Goal: Transaction & Acquisition: Purchase product/service

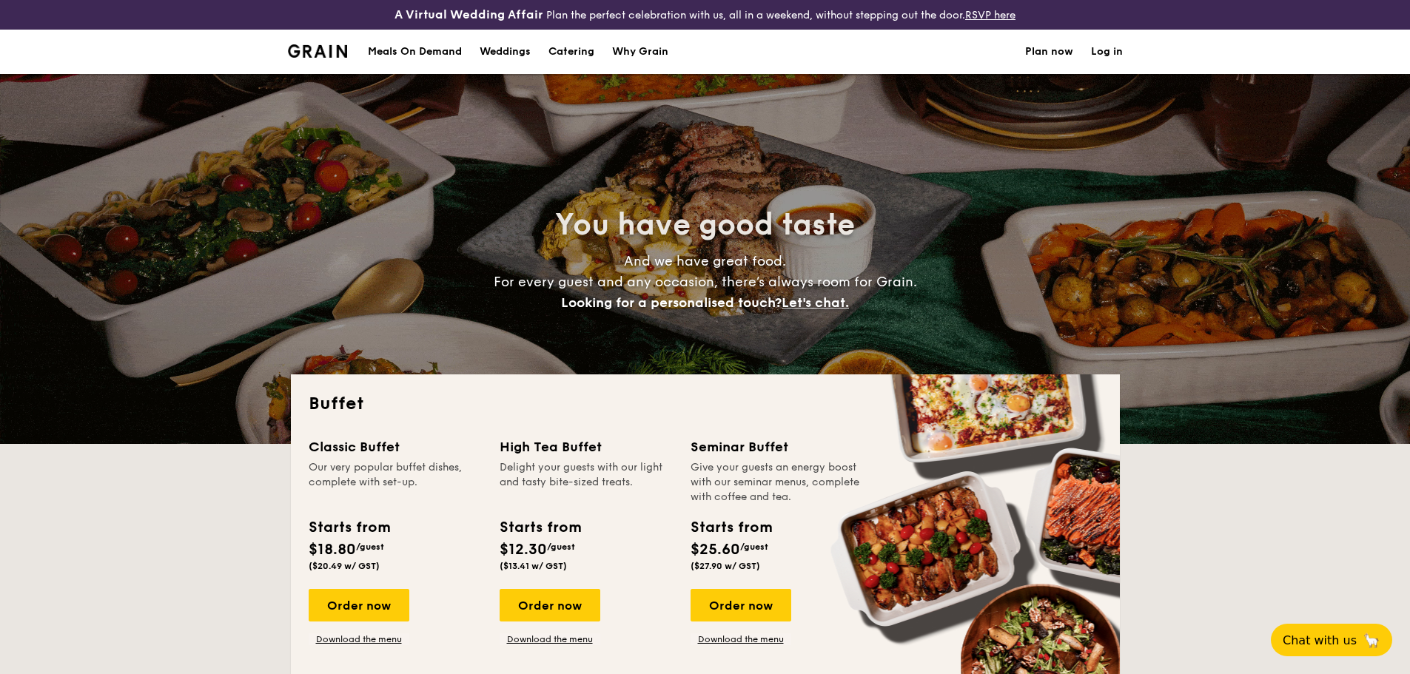
select select
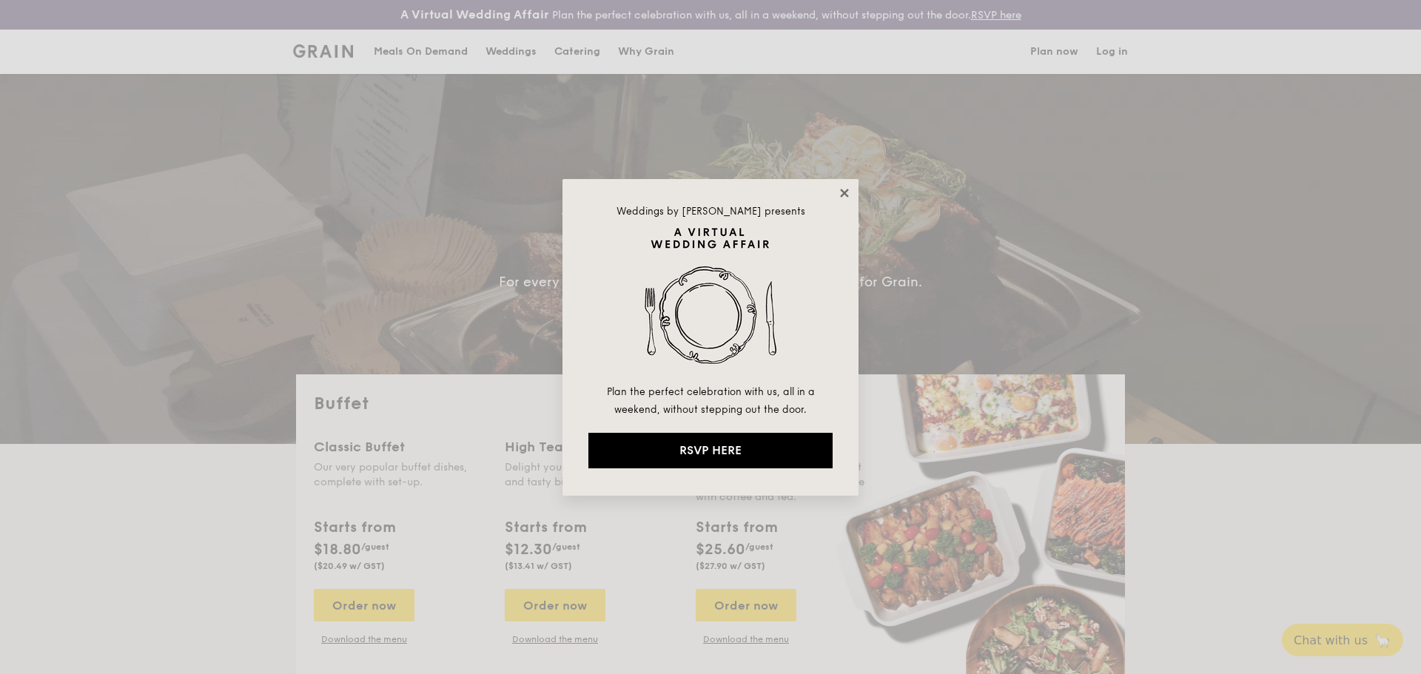
click at [840, 195] on icon at bounding box center [844, 193] width 13 height 13
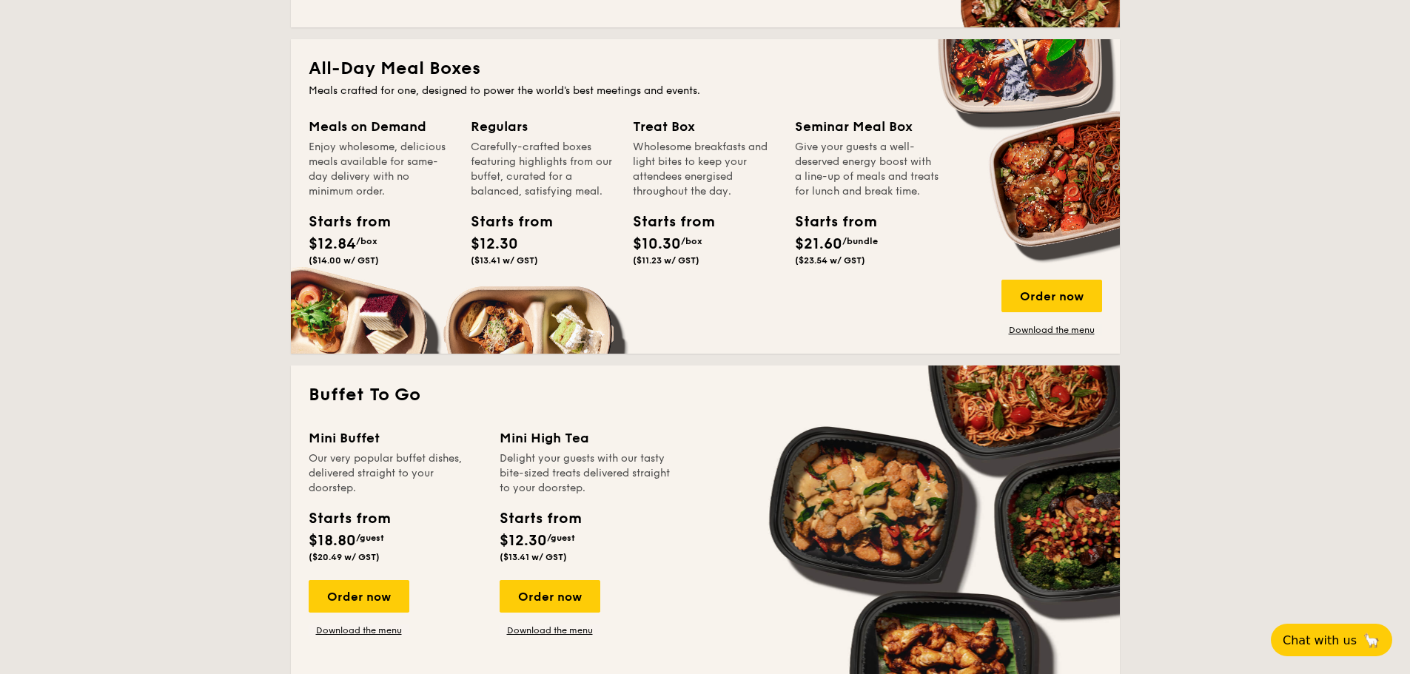
scroll to position [666, 0]
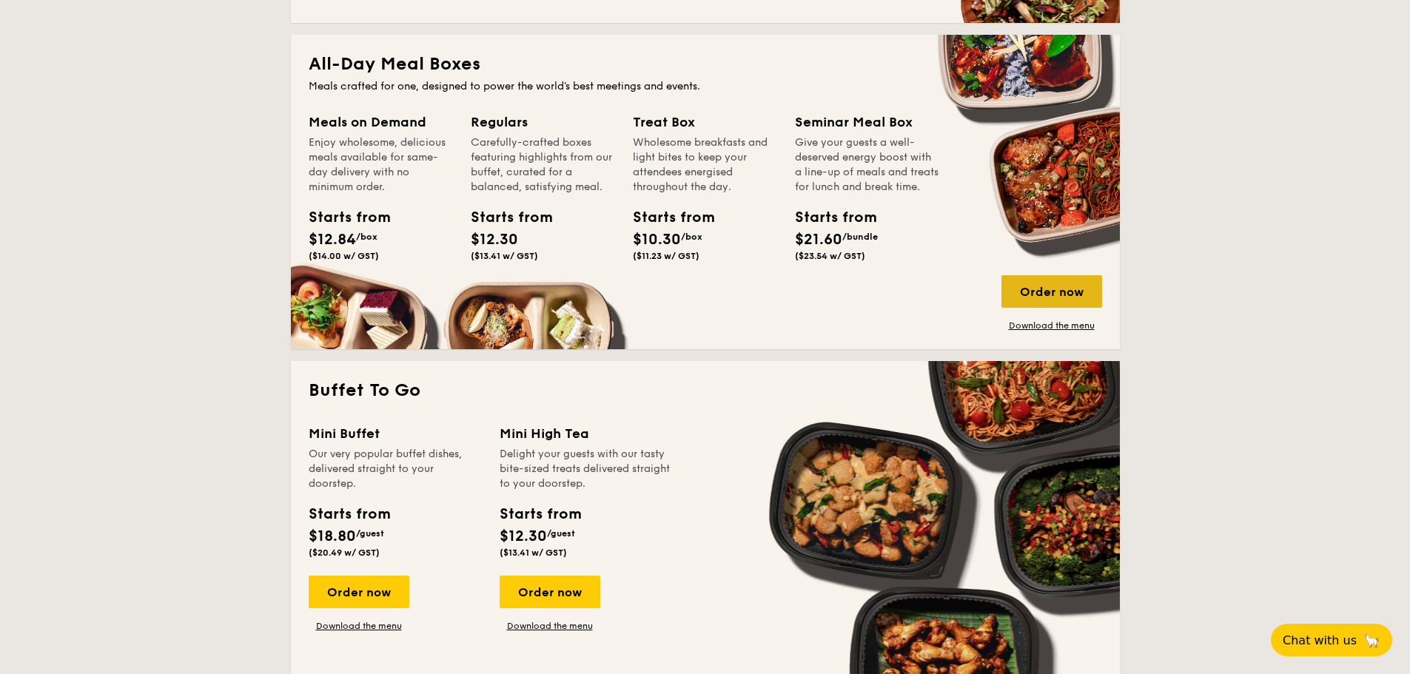
click at [1021, 291] on div "Order now" at bounding box center [1052, 291] width 101 height 33
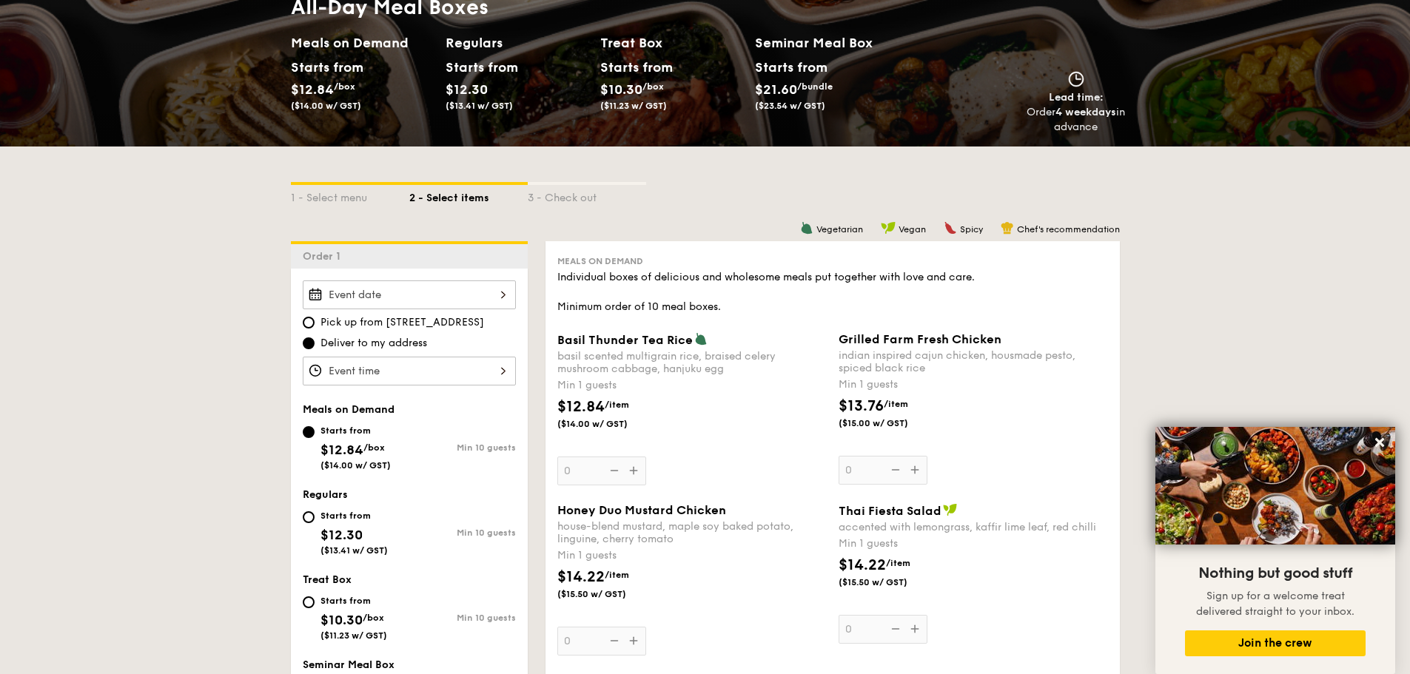
scroll to position [222, 0]
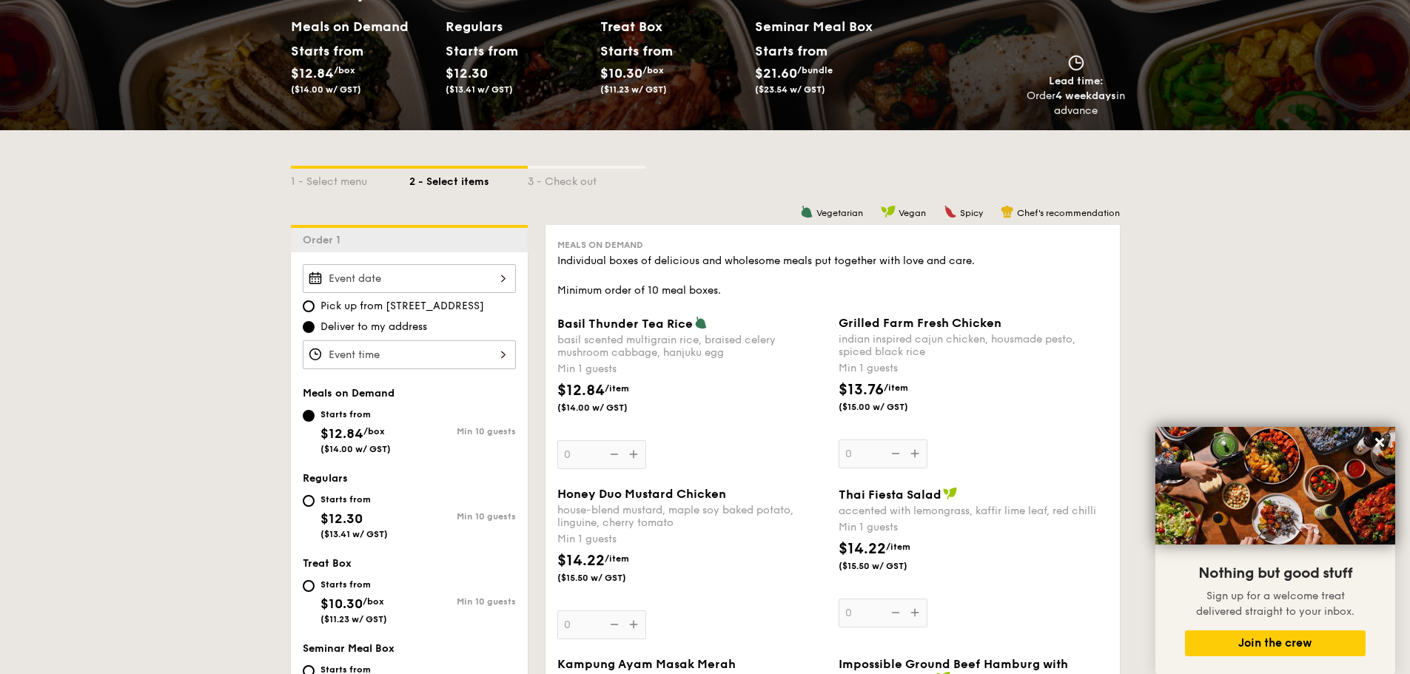
click at [469, 264] on div "Pick up from 5 Burn Road #05-01 Deliver to my address Meals on Demand Starts fr…" at bounding box center [409, 537] width 237 height 570
click at [469, 269] on input "Basil Thunder Tea Rice basil scented multigrain rice, braised celery mushroom c…" at bounding box center [409, 278] width 213 height 29
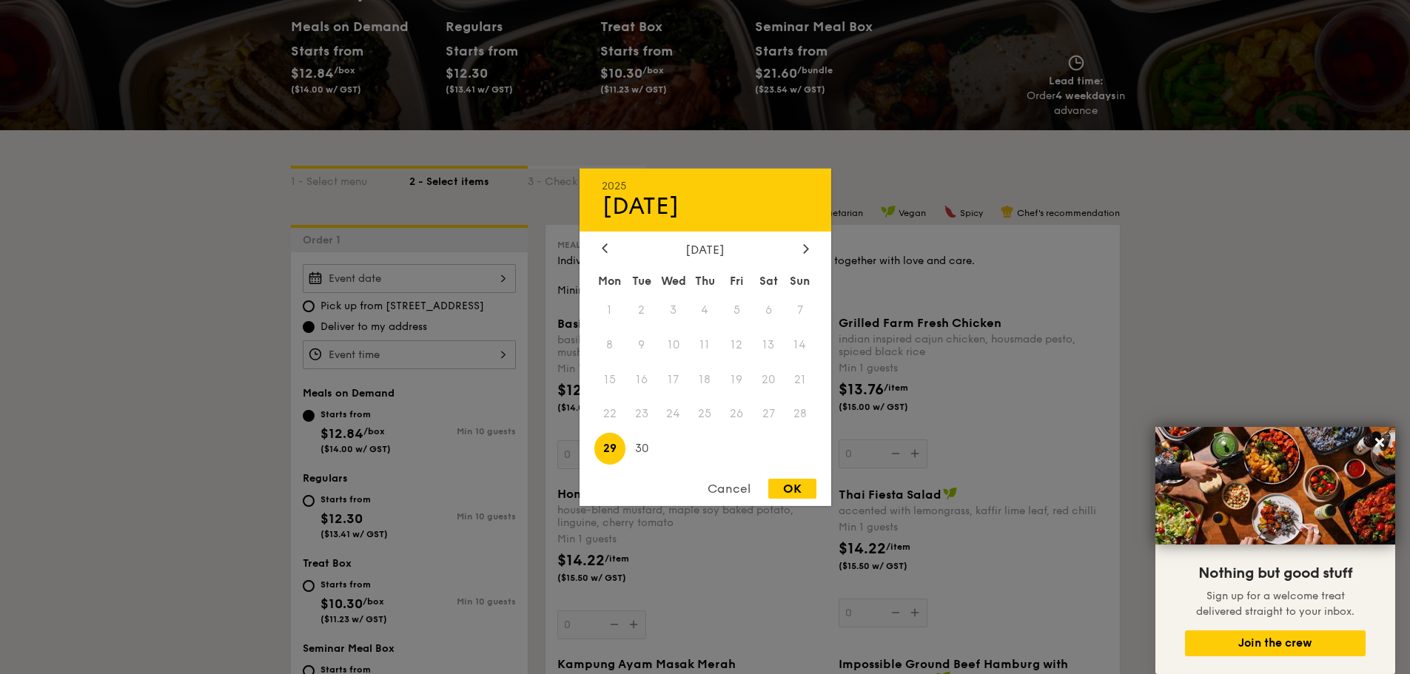
click at [747, 489] on div "Cancel" at bounding box center [729, 489] width 73 height 20
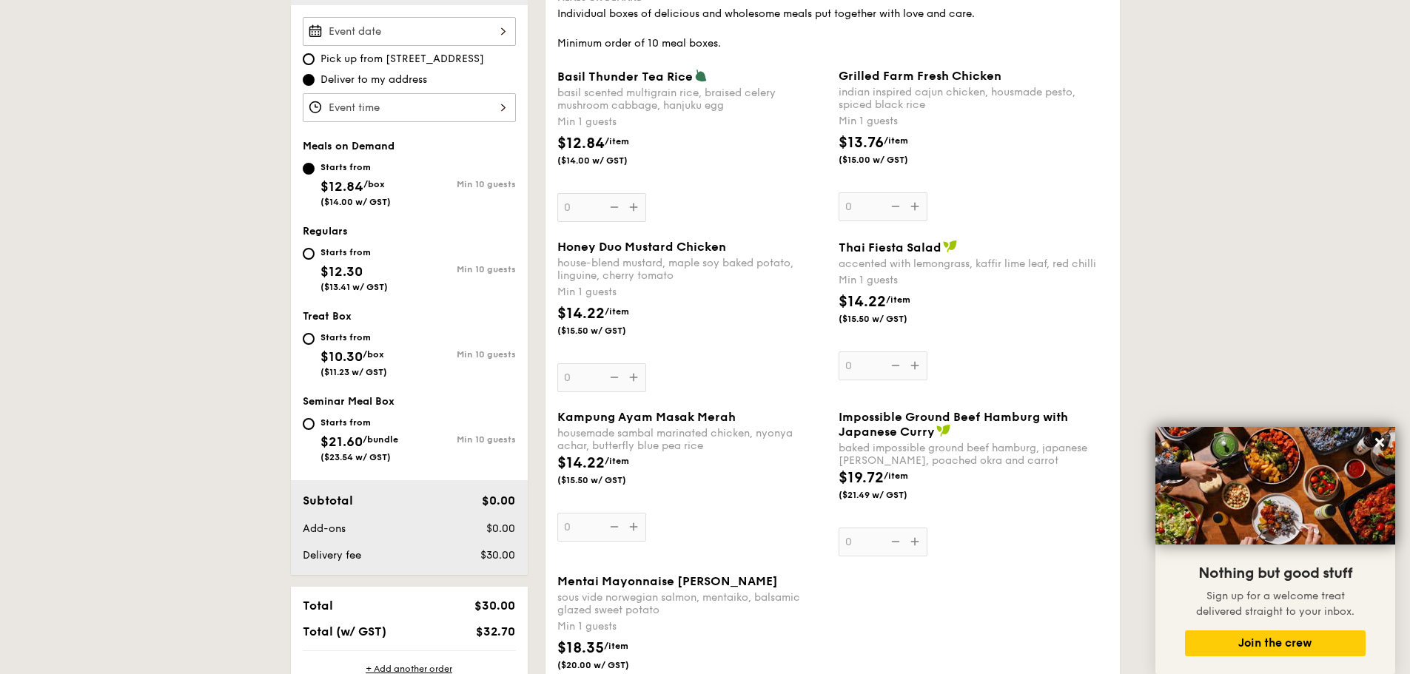
scroll to position [444, 0]
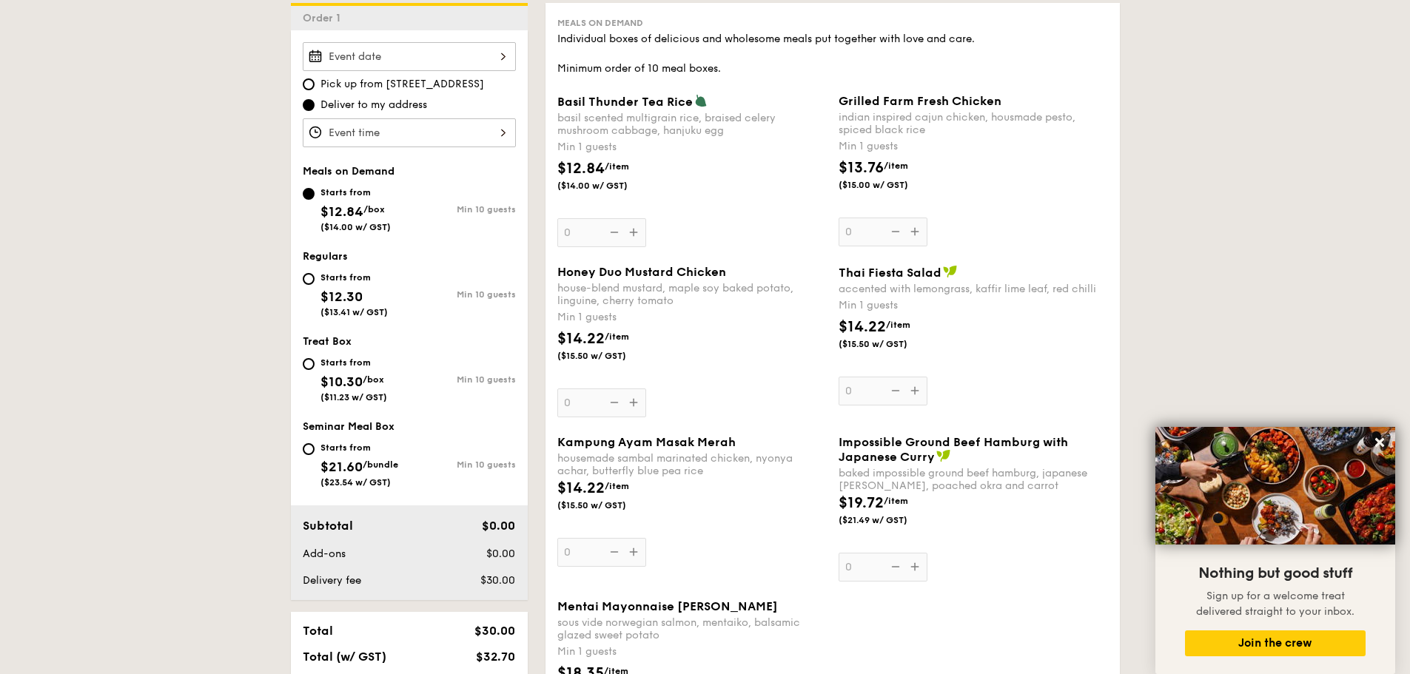
click at [322, 276] on div "Starts from" at bounding box center [354, 278] width 67 height 12
click at [315, 276] on input "Starts from $12.30 ($13.41 w/ GST) Min 10 guests" at bounding box center [309, 279] width 12 height 12
radio input "true"
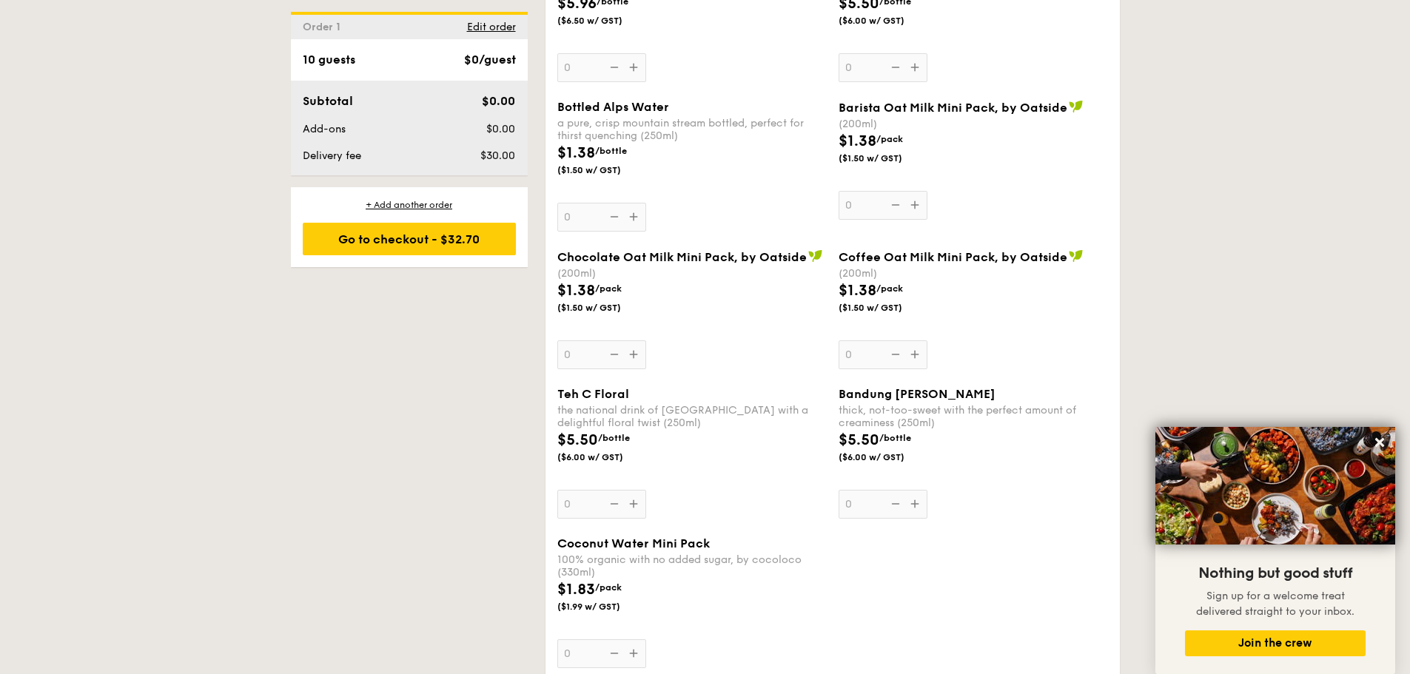
scroll to position [4148, 0]
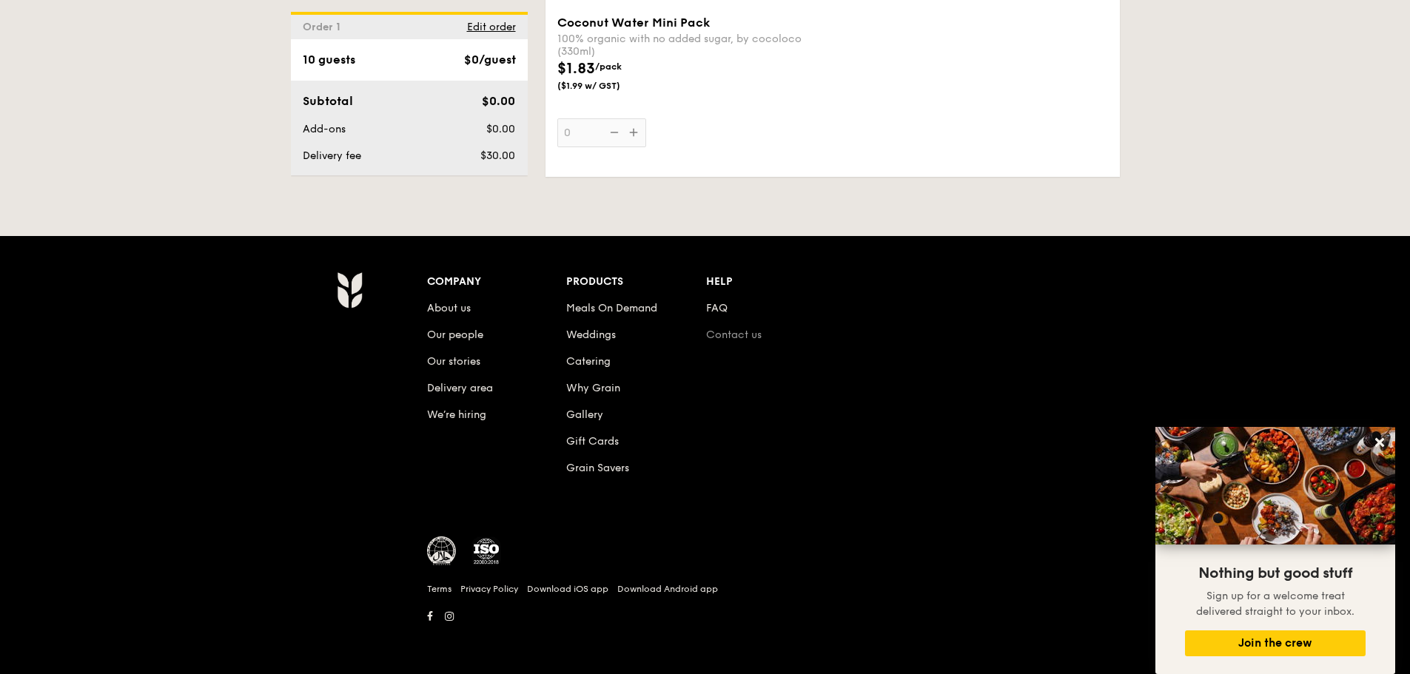
click at [729, 329] on link "Contact us" at bounding box center [734, 335] width 56 height 13
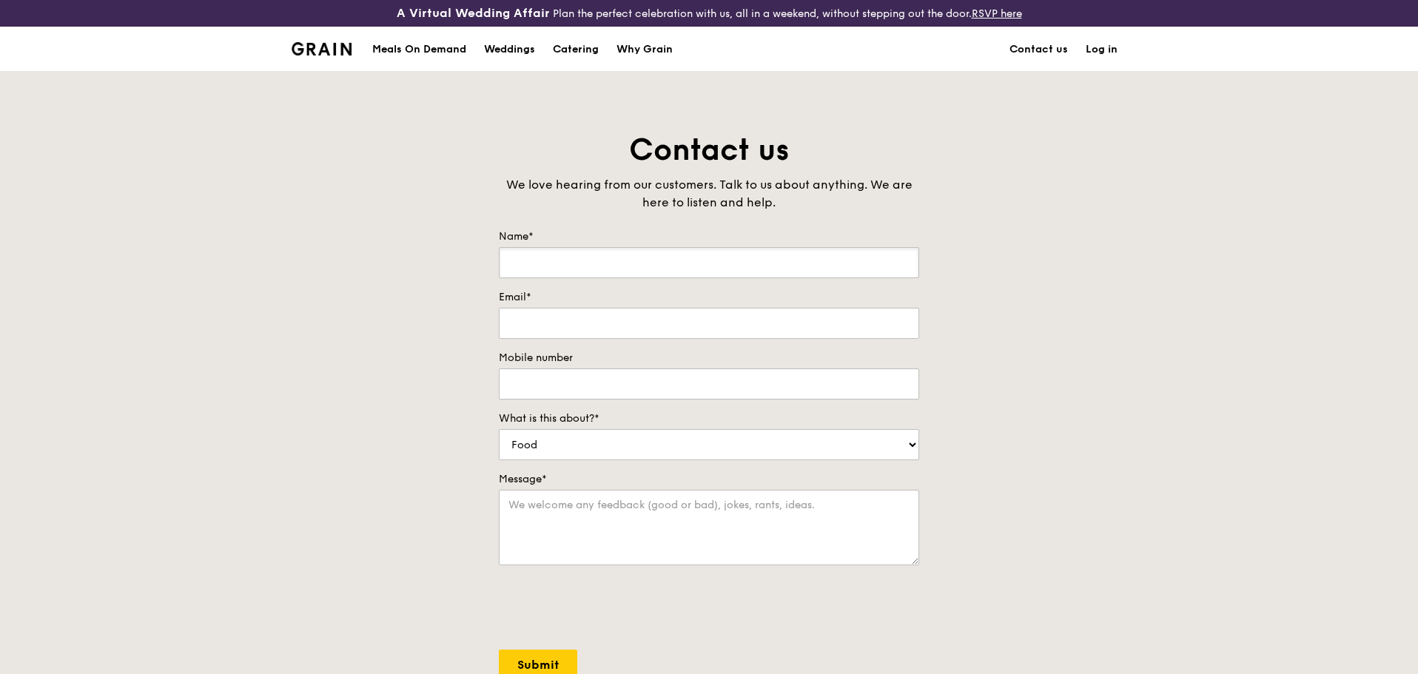
click at [683, 265] on input "Name*" at bounding box center [709, 262] width 420 height 31
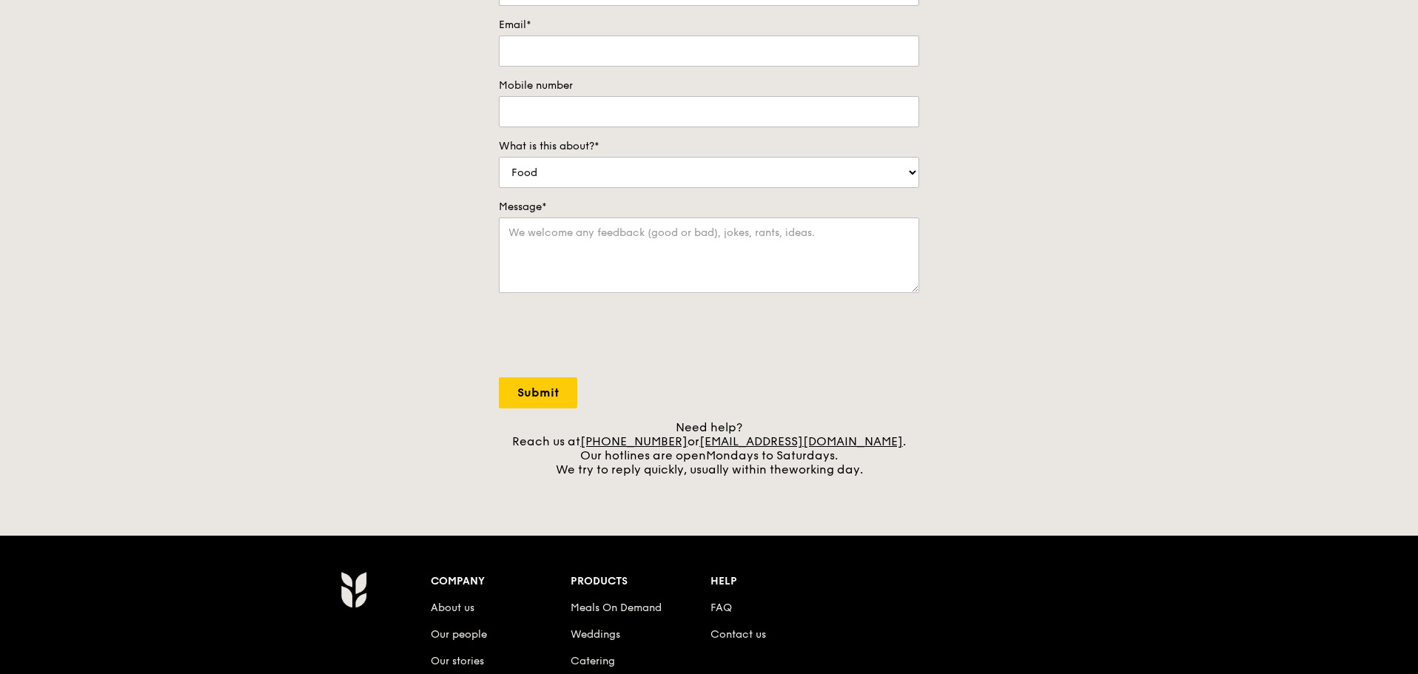
scroll to position [296, 0]
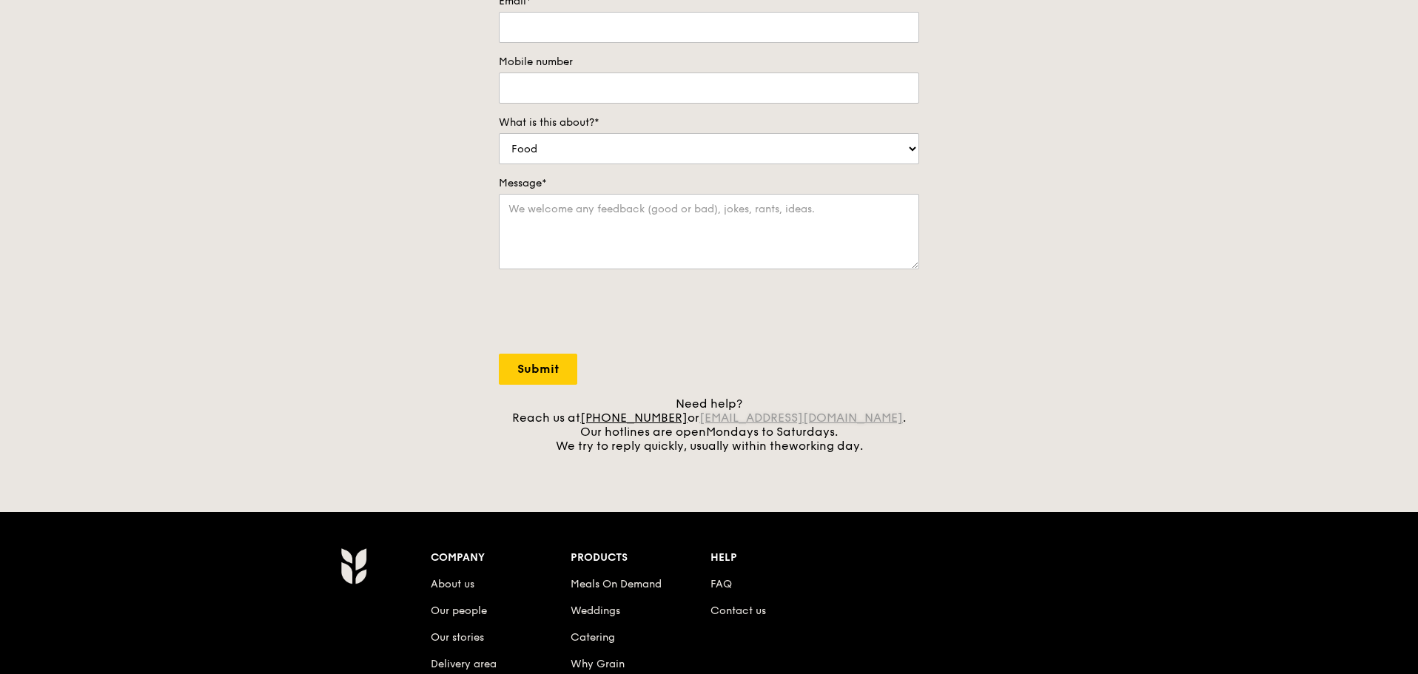
click at [783, 423] on link "concierge@grain.com.sg" at bounding box center [802, 418] width 204 height 14
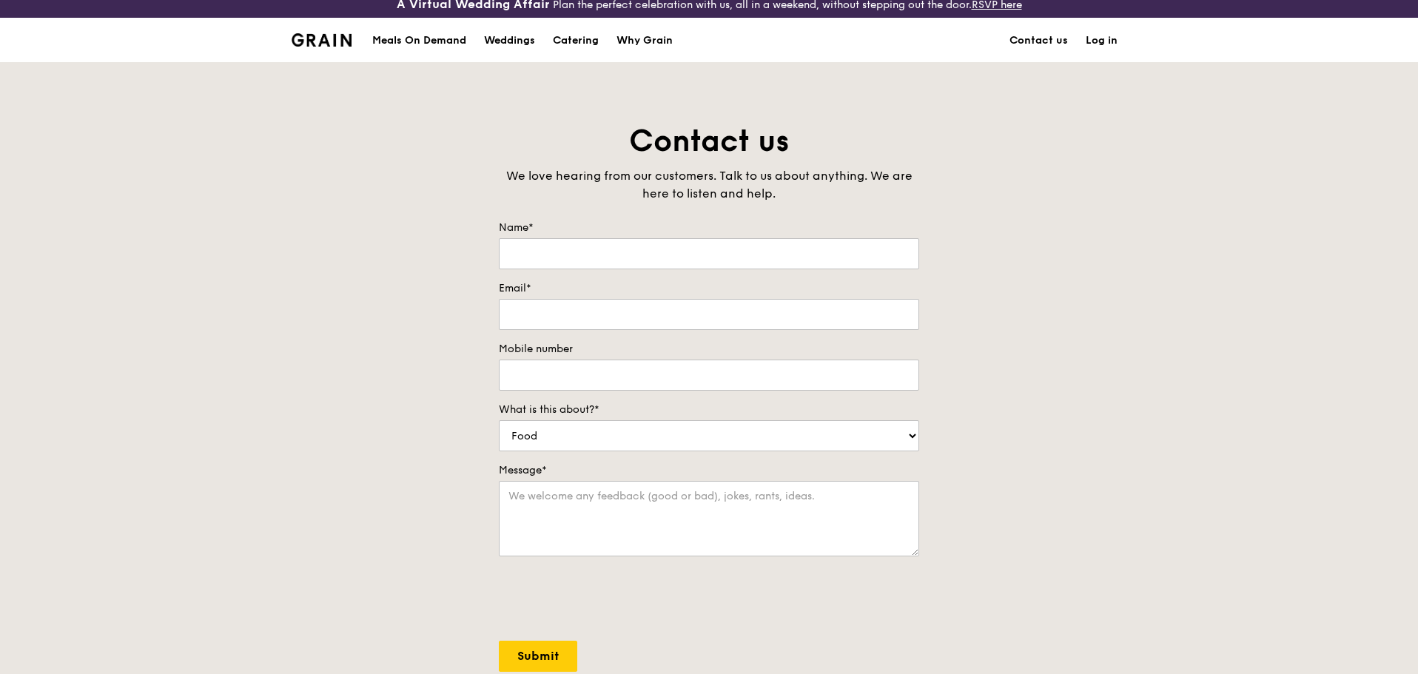
scroll to position [0, 0]
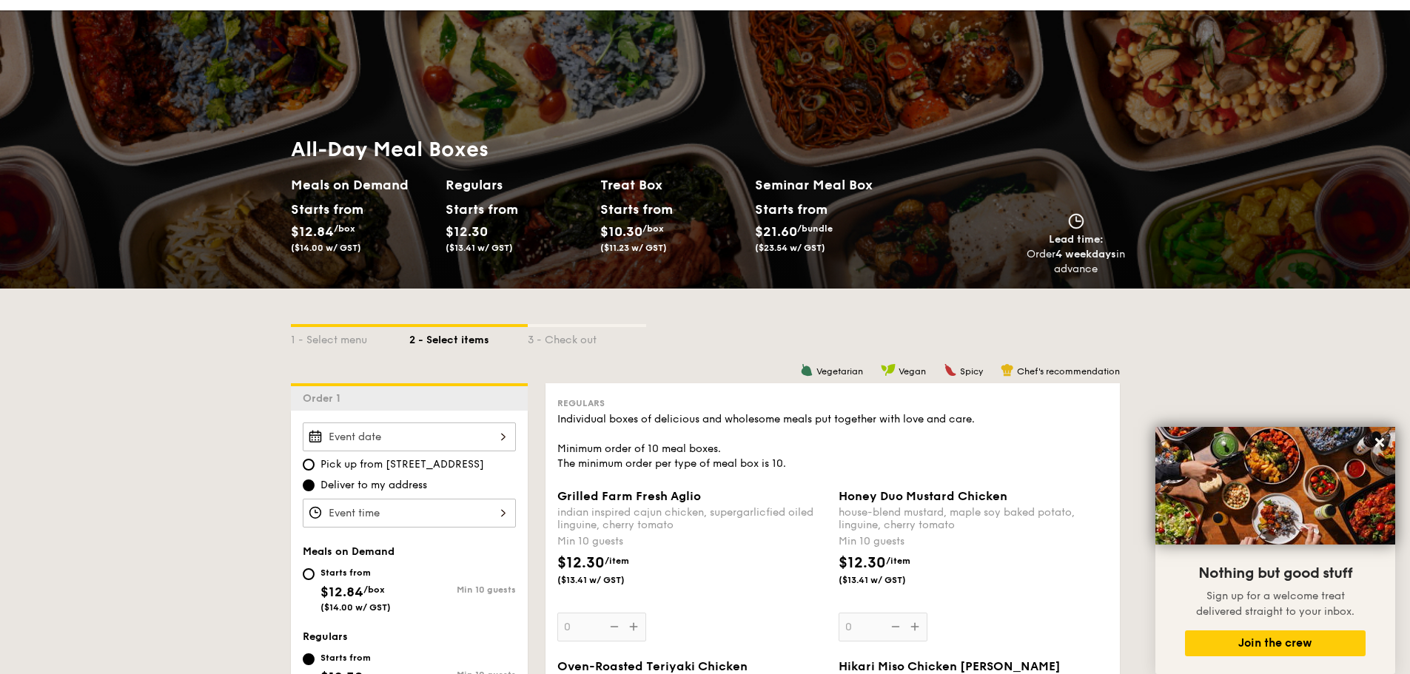
scroll to position [77, 0]
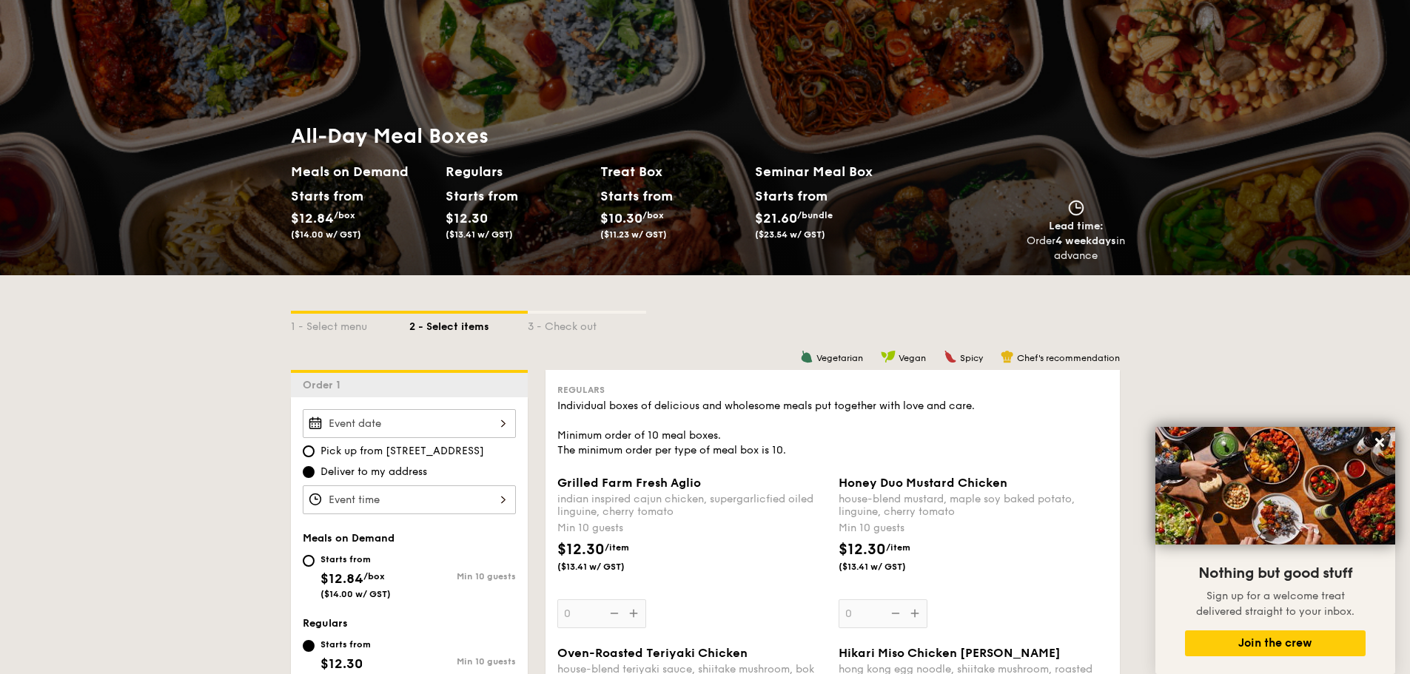
click at [383, 505] on input "Grilled Farm Fresh Aglio indian inspired cajun chicken, supergarlicfied oiled l…" at bounding box center [409, 500] width 213 height 29
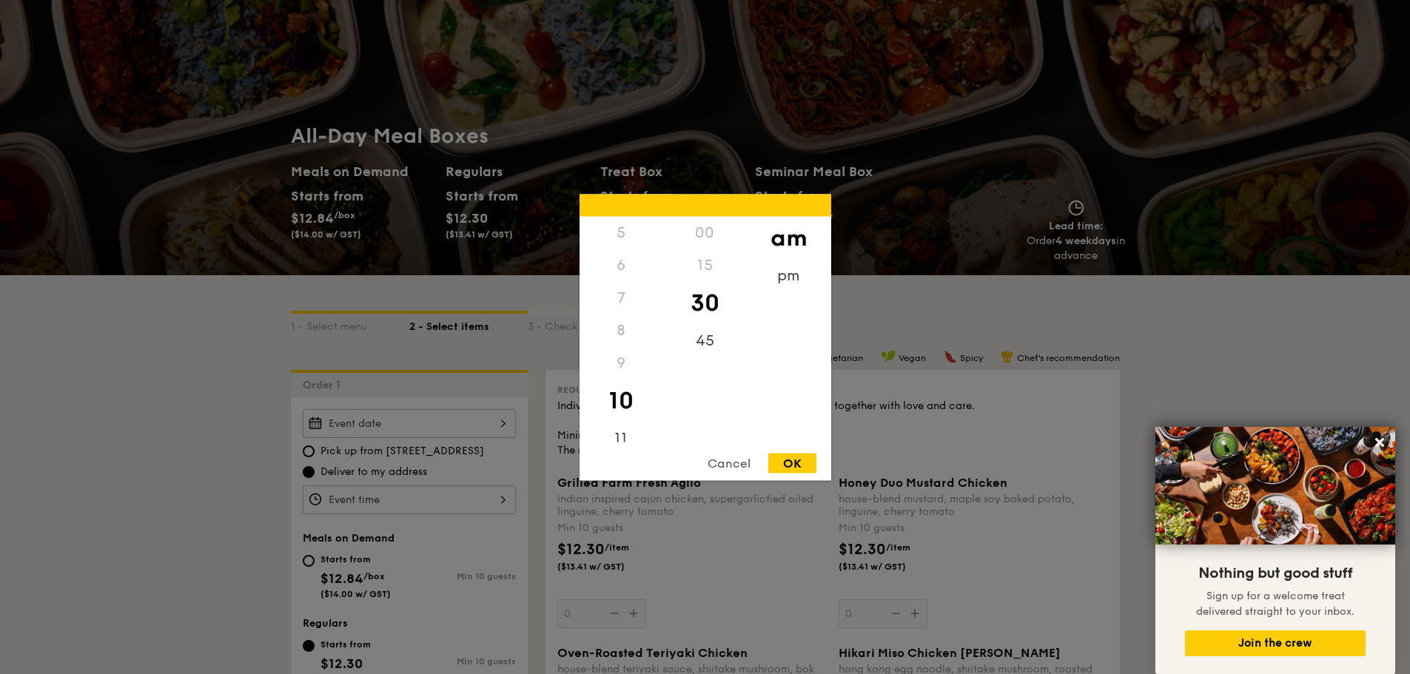
click at [720, 468] on div "Cancel" at bounding box center [729, 463] width 73 height 20
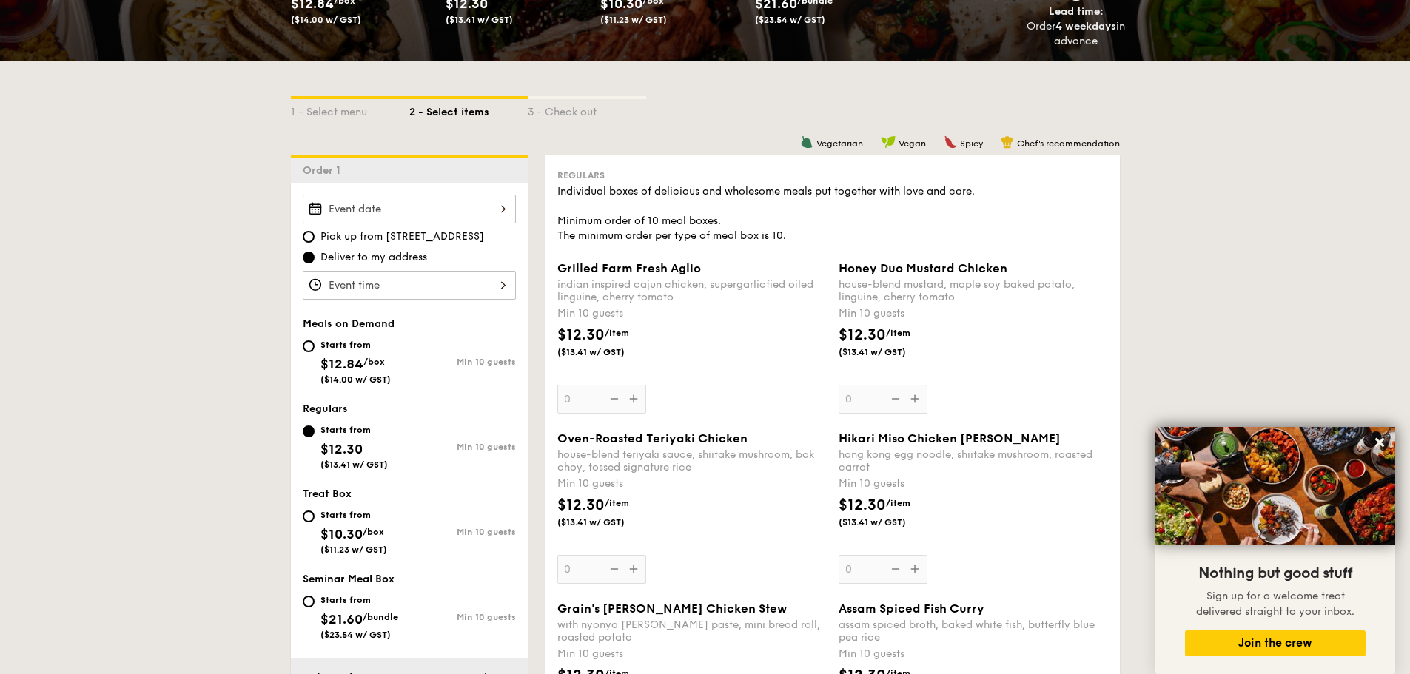
scroll to position [298, 0]
